Goal: Transaction & Acquisition: Purchase product/service

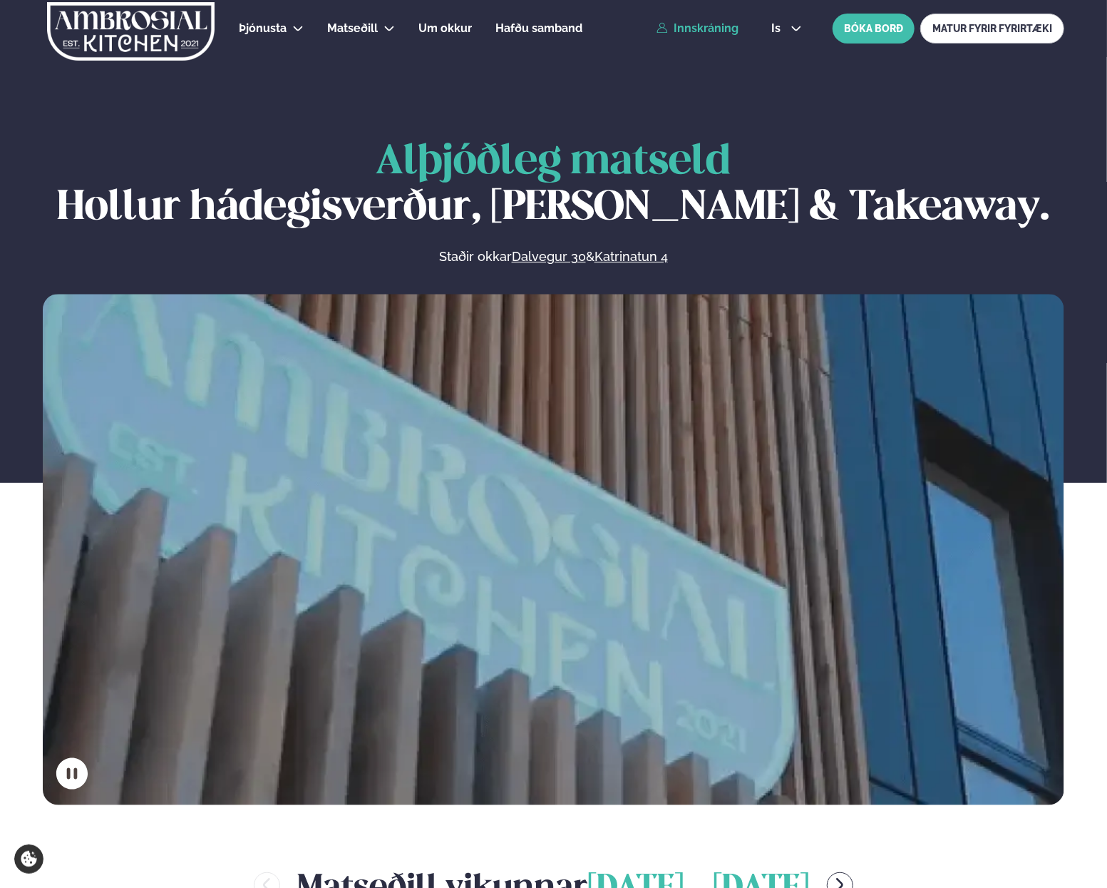
click at [710, 24] on link "Innskráning" at bounding box center [698, 28] width 82 height 13
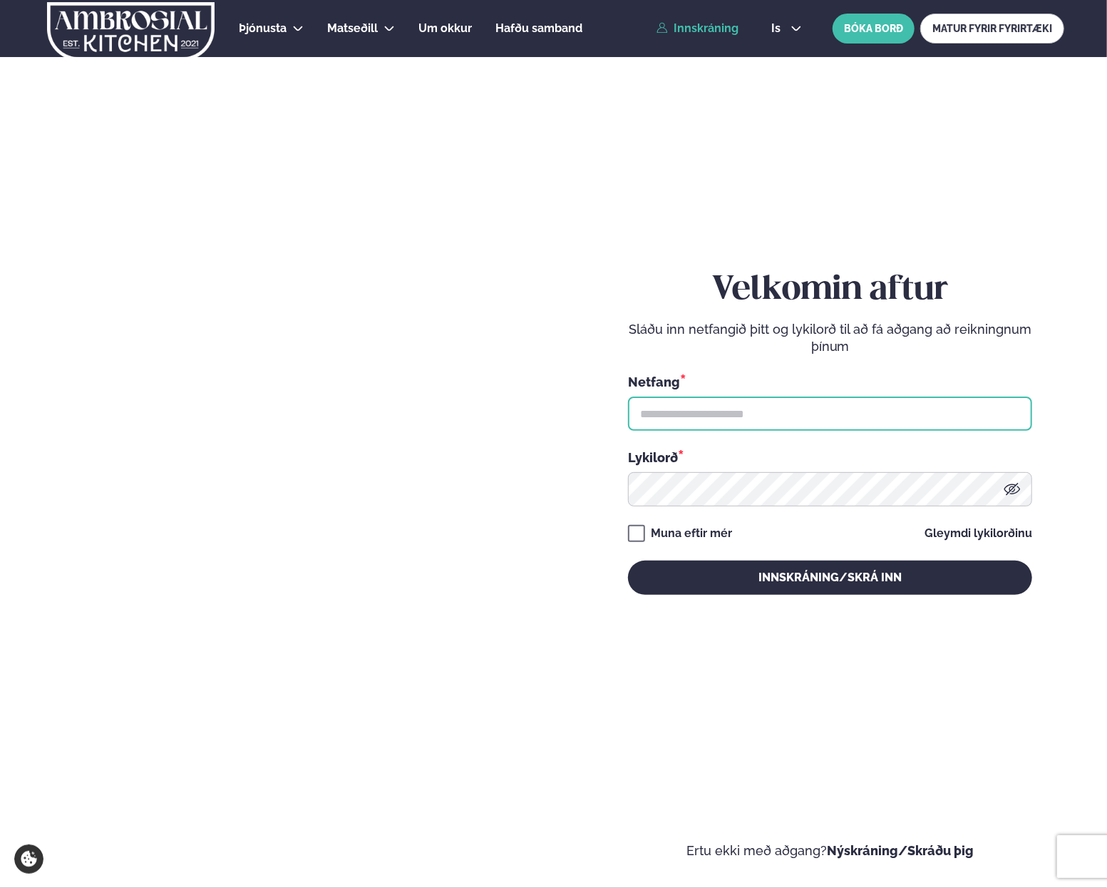
type input "**********"
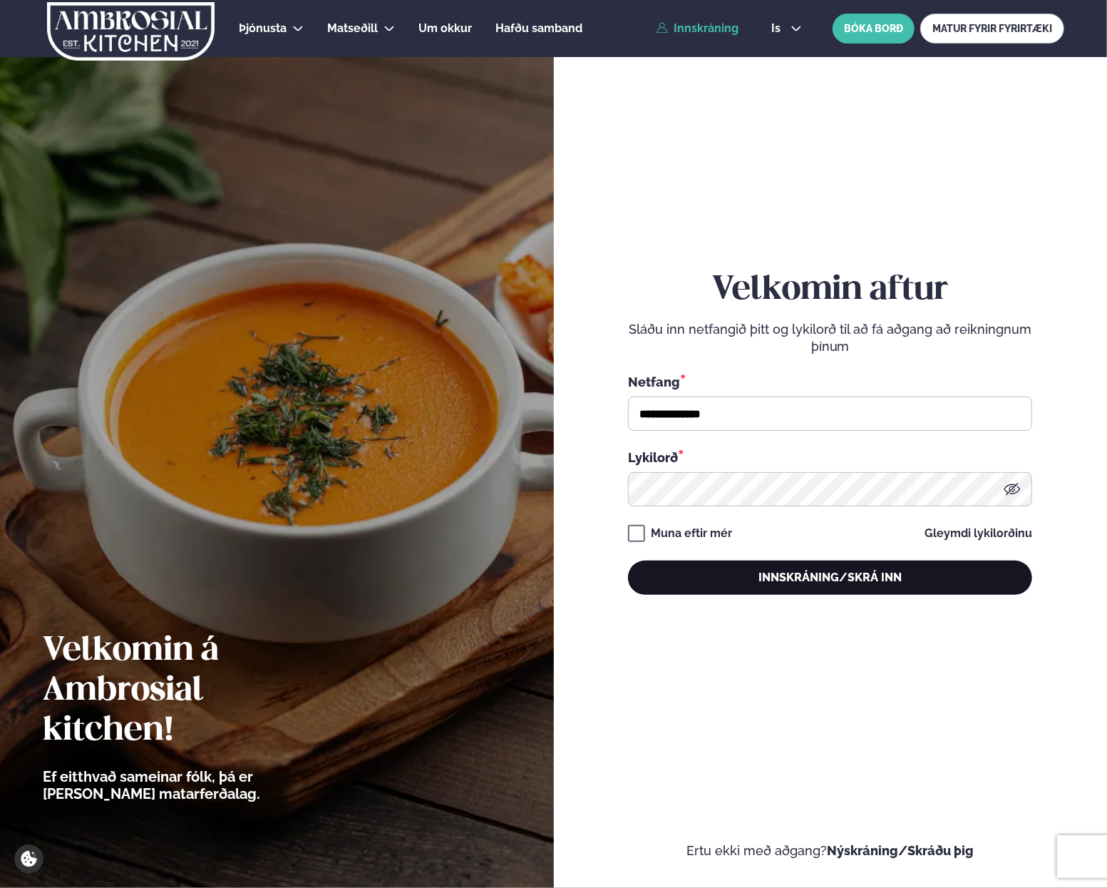
click at [665, 567] on button "Innskráning/Skrá inn" at bounding box center [830, 577] width 404 height 34
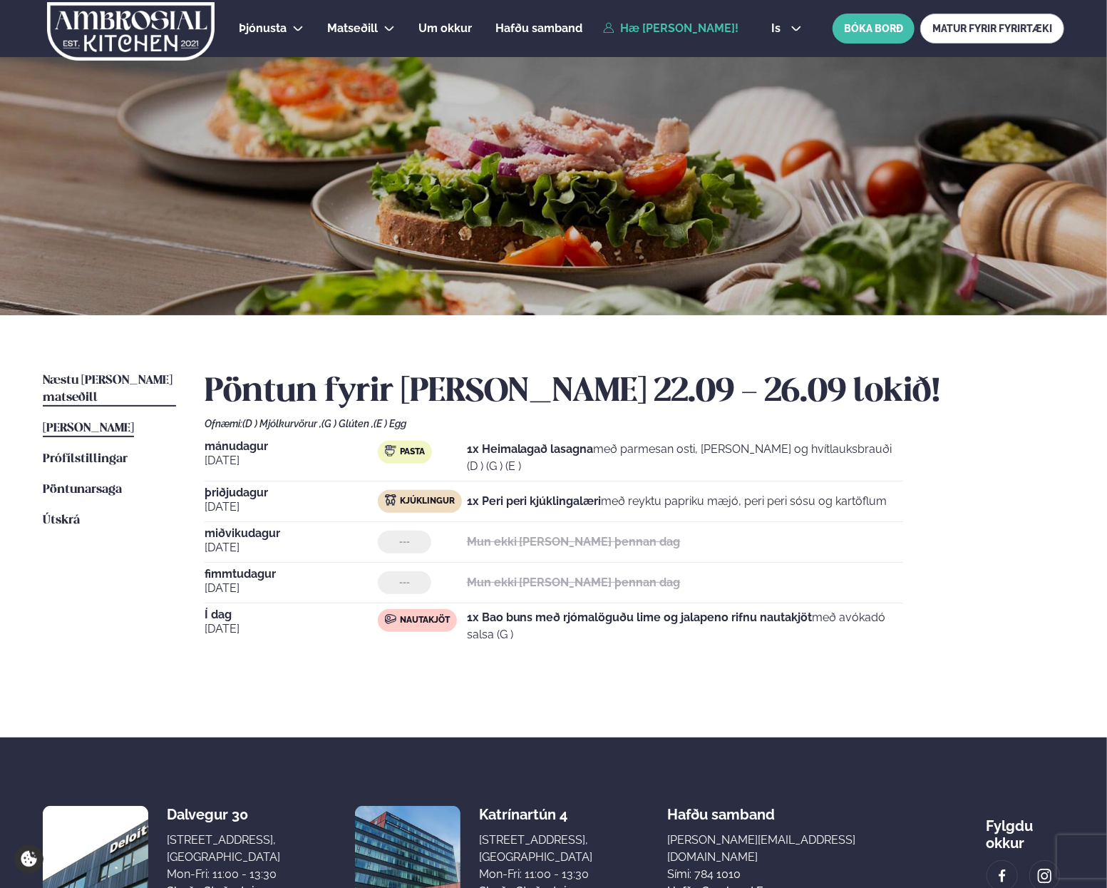
click at [123, 374] on span "Næstu [PERSON_NAME] matseðill" at bounding box center [108, 388] width 130 height 29
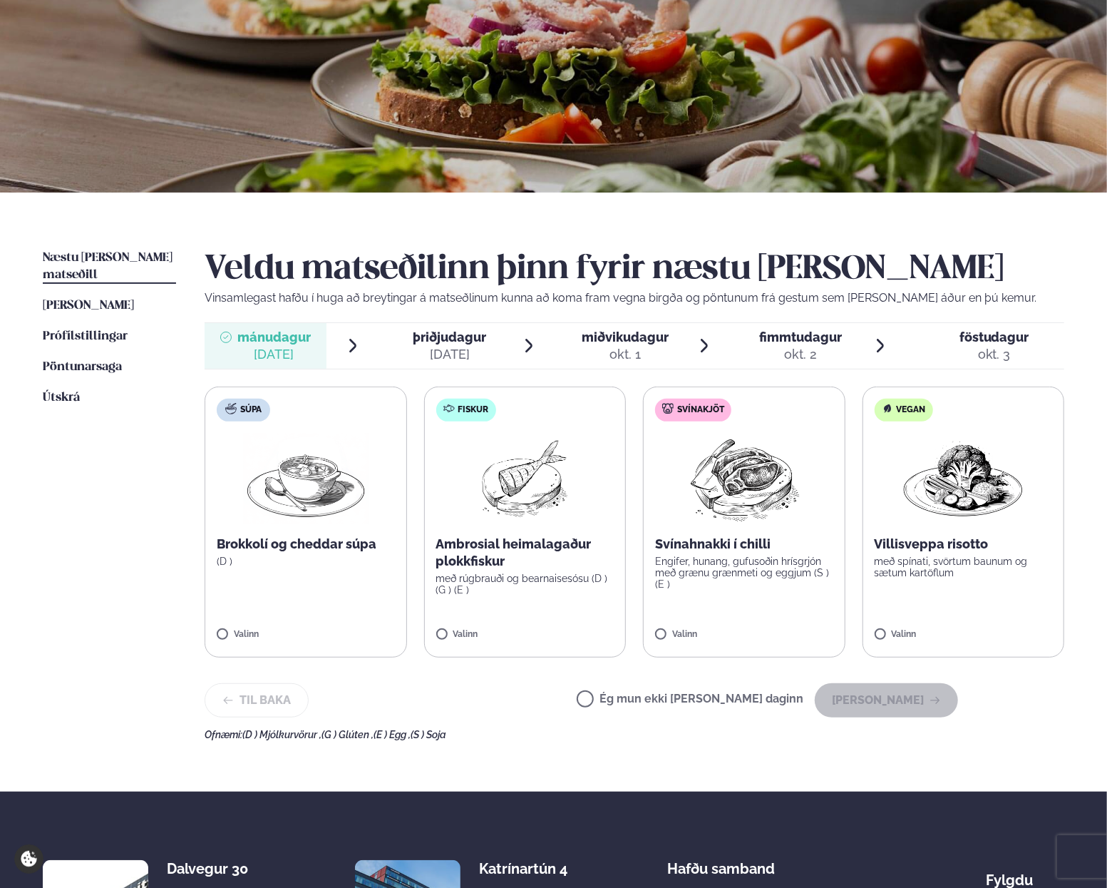
scroll to position [143, 0]
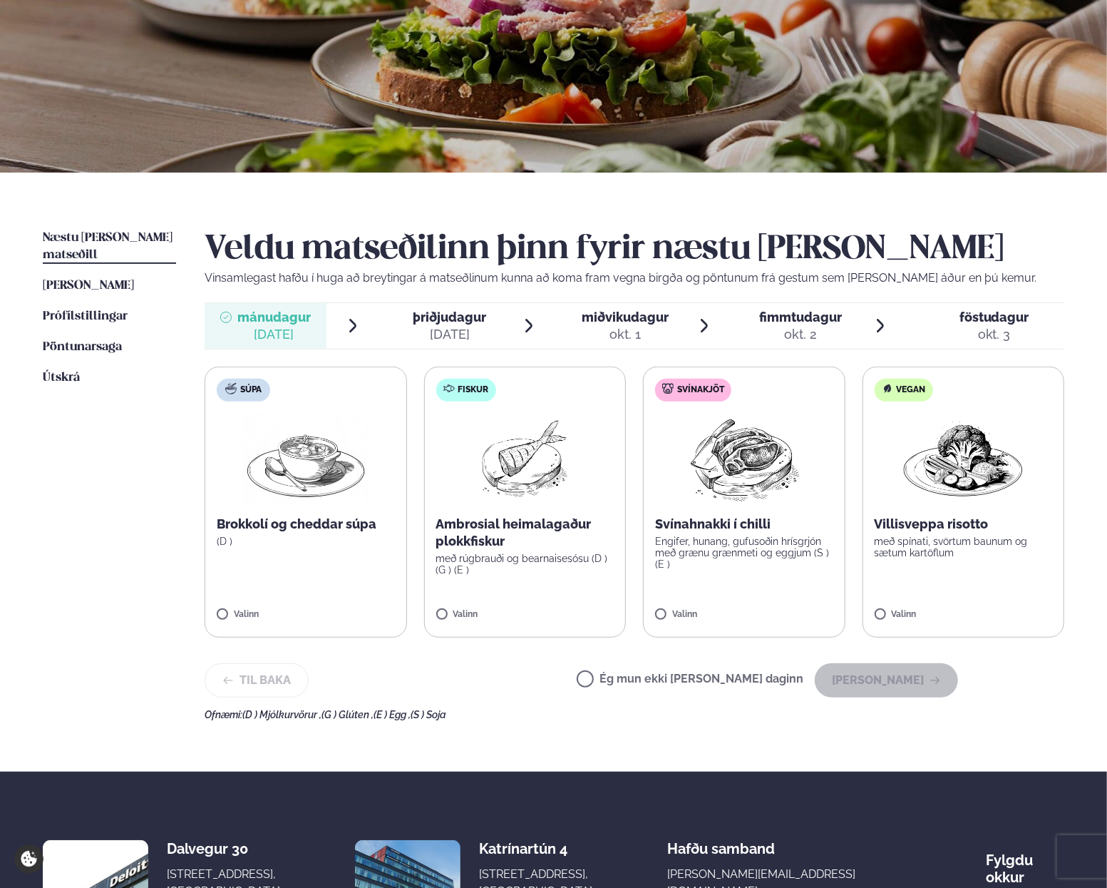
click at [732, 520] on p "Svínahnakki í chilli" at bounding box center [744, 524] width 178 height 17
click at [918, 680] on button "[PERSON_NAME]" at bounding box center [886, 680] width 143 height 34
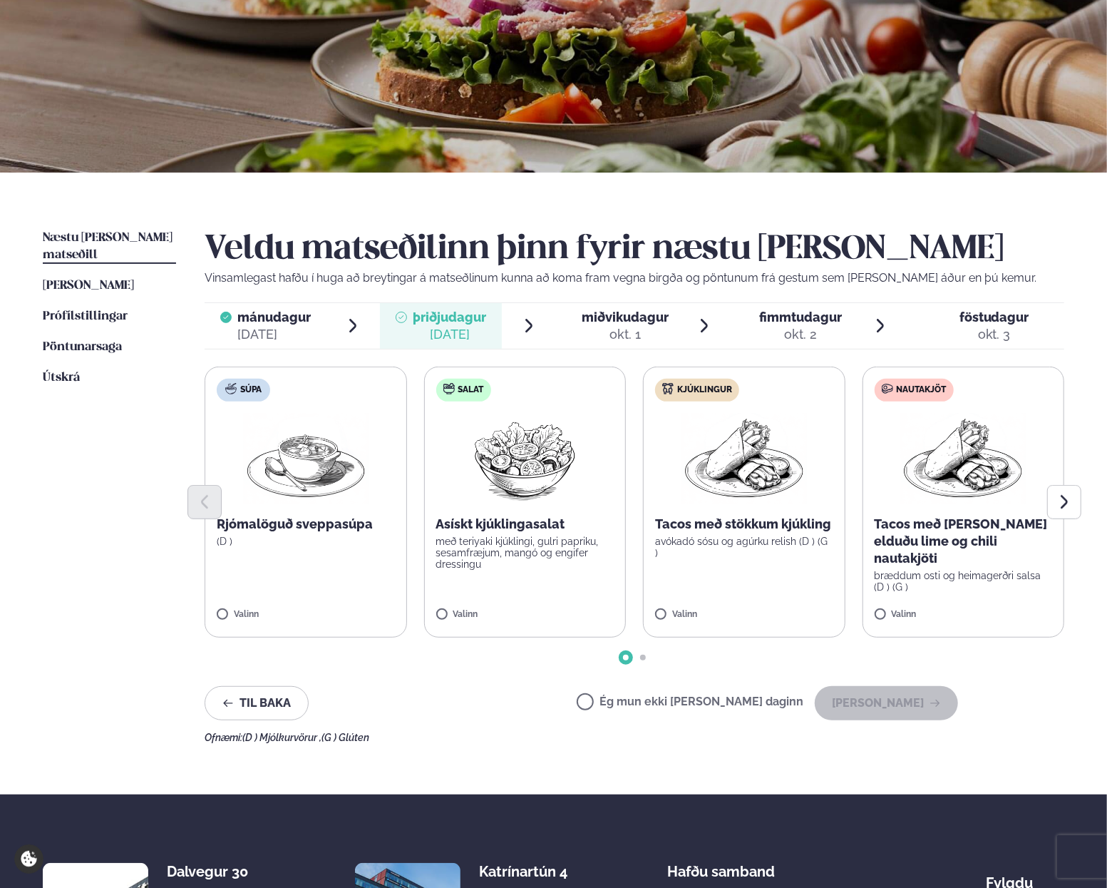
click at [940, 456] on img at bounding box center [963, 458] width 125 height 91
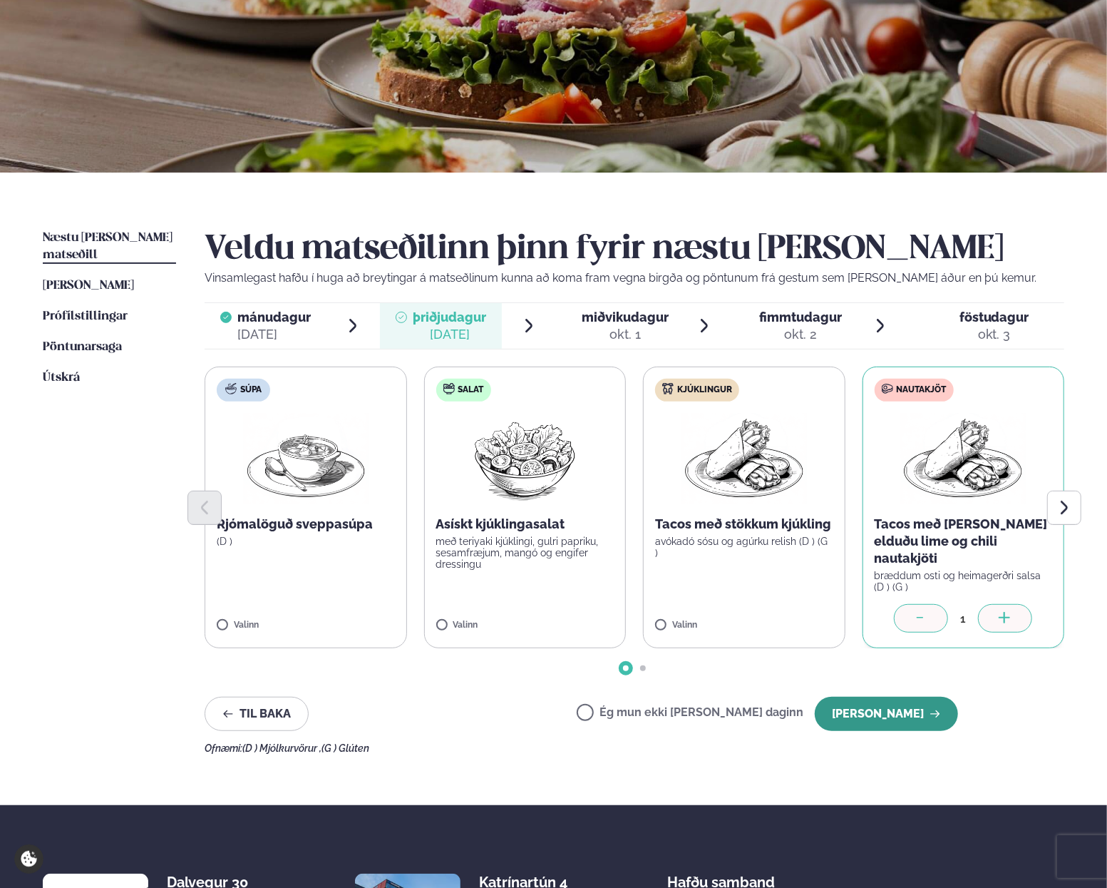
click at [905, 699] on button "[PERSON_NAME]" at bounding box center [886, 714] width 143 height 34
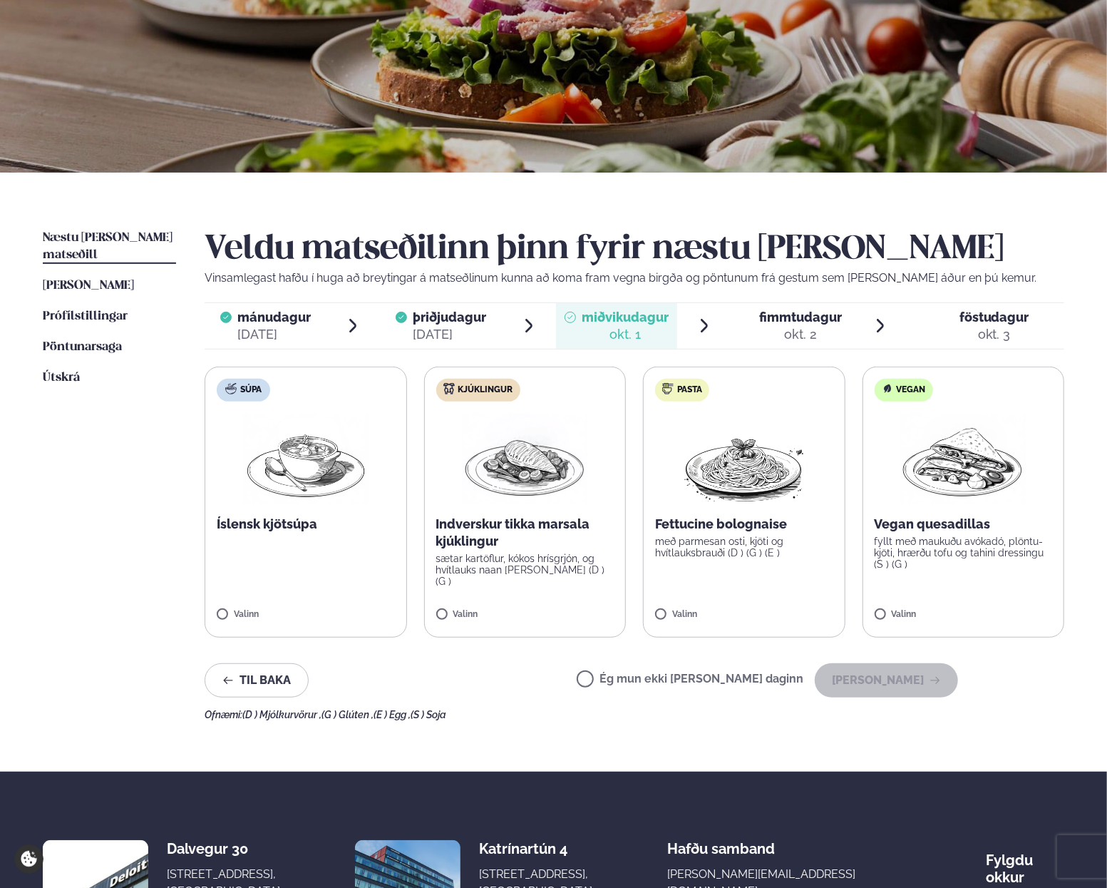
click at [736, 478] on img at bounding box center [744, 458] width 125 height 91
click at [916, 683] on button "[PERSON_NAME]" at bounding box center [886, 680] width 143 height 34
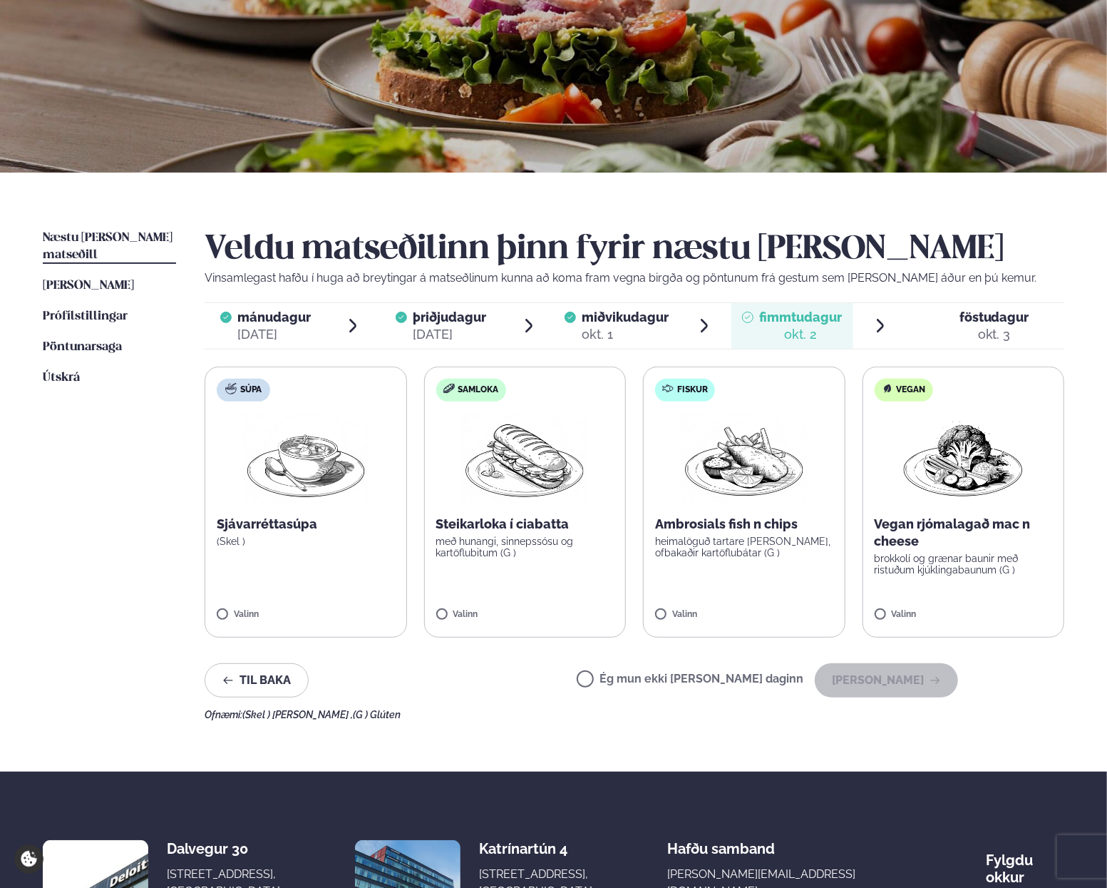
click at [771, 461] on img at bounding box center [744, 458] width 125 height 91
click at [904, 667] on button "[PERSON_NAME]" at bounding box center [886, 680] width 143 height 34
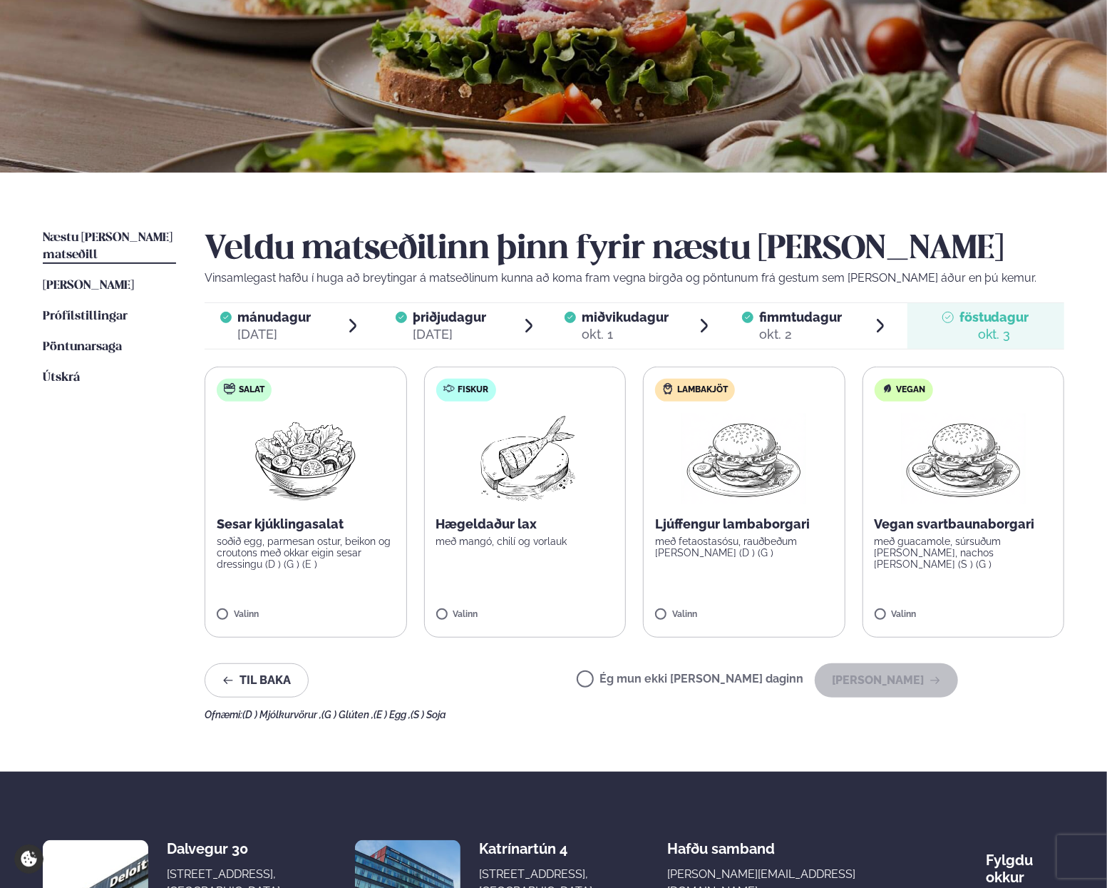
click at [487, 448] on img at bounding box center [525, 458] width 126 height 91
click at [897, 677] on button "[PERSON_NAME]" at bounding box center [886, 680] width 143 height 34
